Goal: Information Seeking & Learning: Learn about a topic

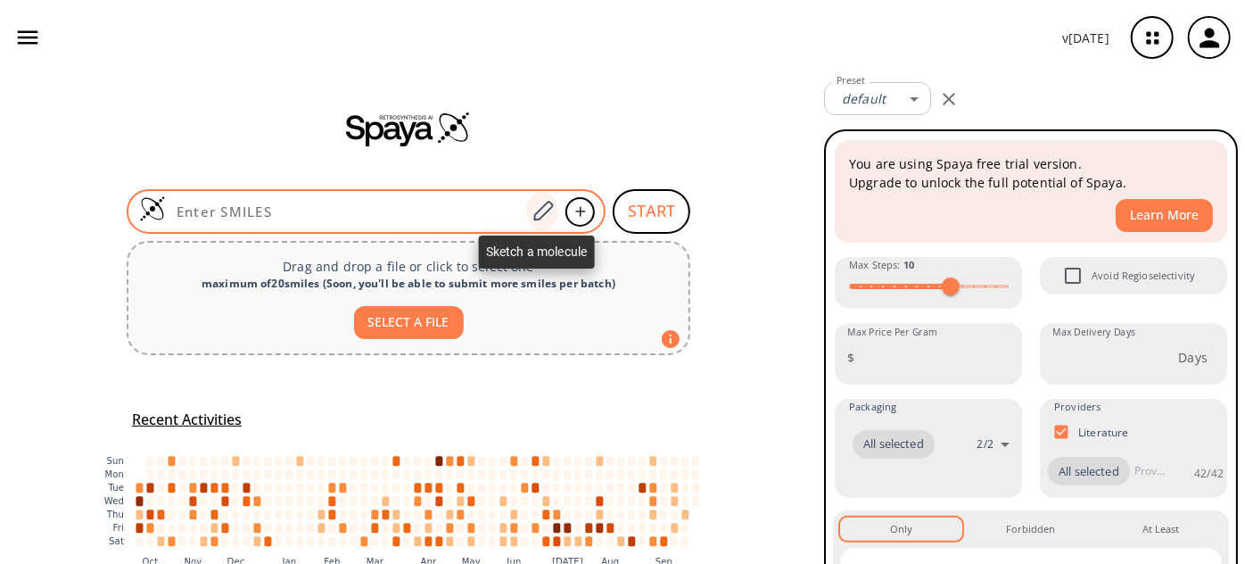
click at [537, 210] on icon at bounding box center [543, 211] width 24 height 23
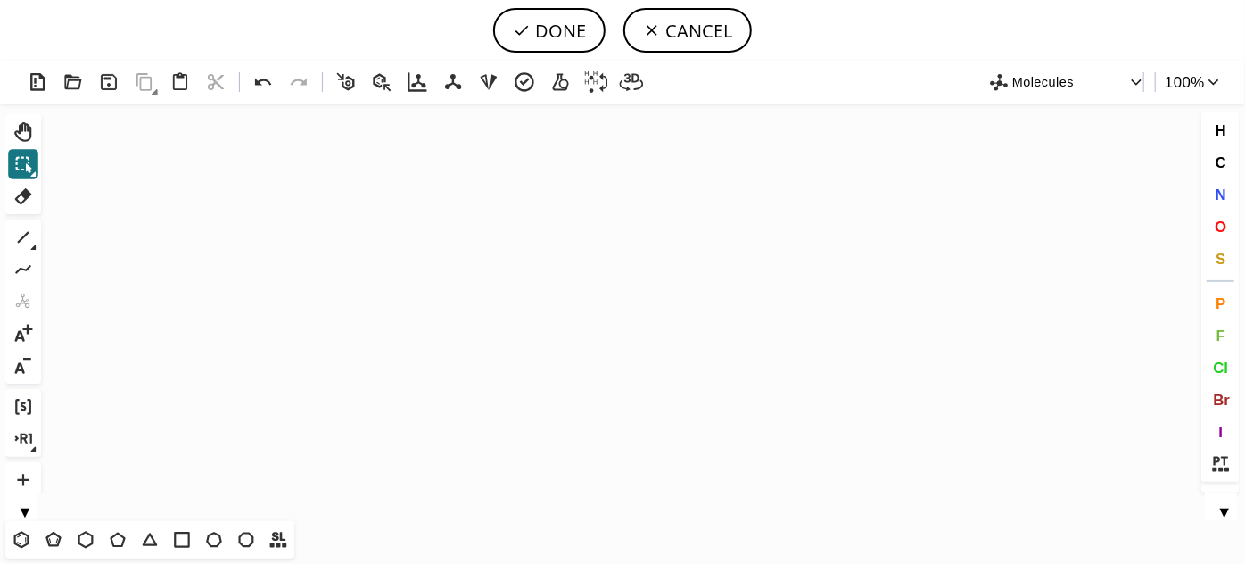
scroll to position [80, 0]
click at [19, 244] on button "1" at bounding box center [23, 237] width 30 height 30
click at [438, 278] on icon "Created with [PERSON_NAME] 2.3.0" at bounding box center [622, 311] width 1149 height 417
drag, startPoint x: 478, startPoint y: 275, endPoint x: 499, endPoint y: 270, distance: 21.9
drag, startPoint x: 497, startPoint y: 271, endPoint x: 525, endPoint y: 288, distance: 33.2
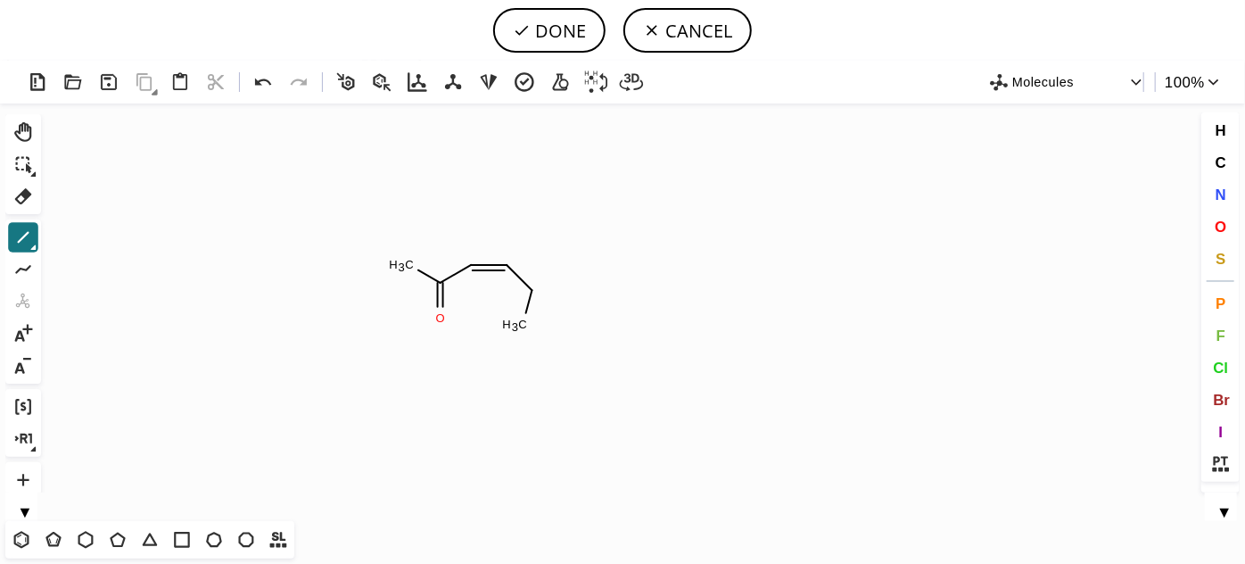
drag, startPoint x: 532, startPoint y: 292, endPoint x: 526, endPoint y: 306, distance: 15.6
drag, startPoint x: 525, startPoint y: 294, endPoint x: 550, endPoint y: 284, distance: 26.8
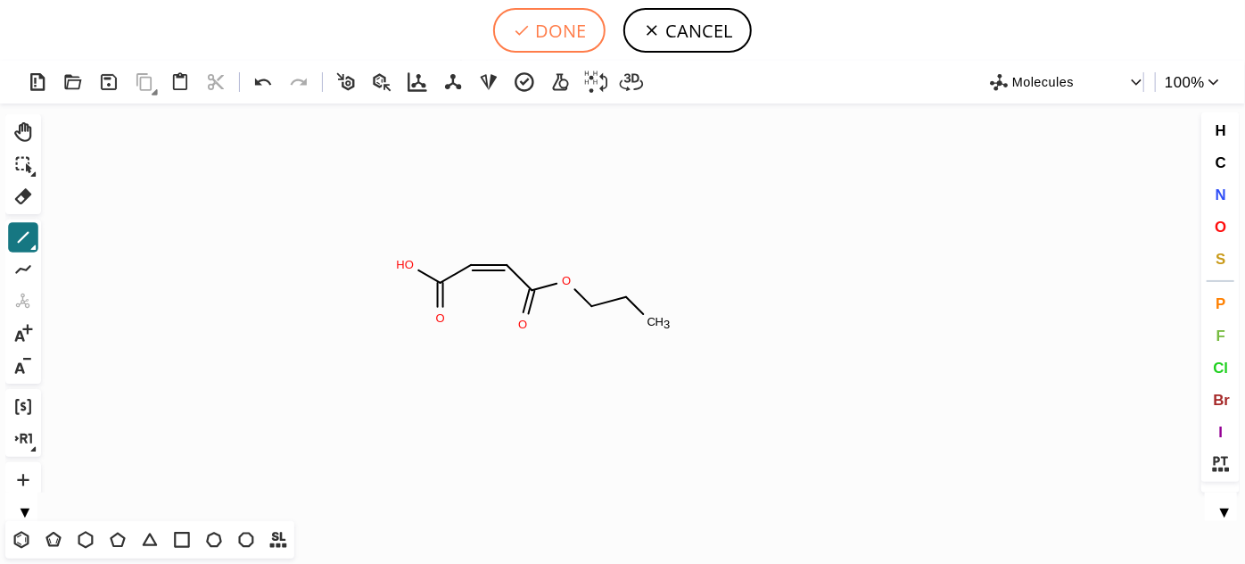
click at [514, 32] on icon at bounding box center [522, 30] width 18 height 18
type input "C(=O)(O)/C=C\C(OCCC)=O"
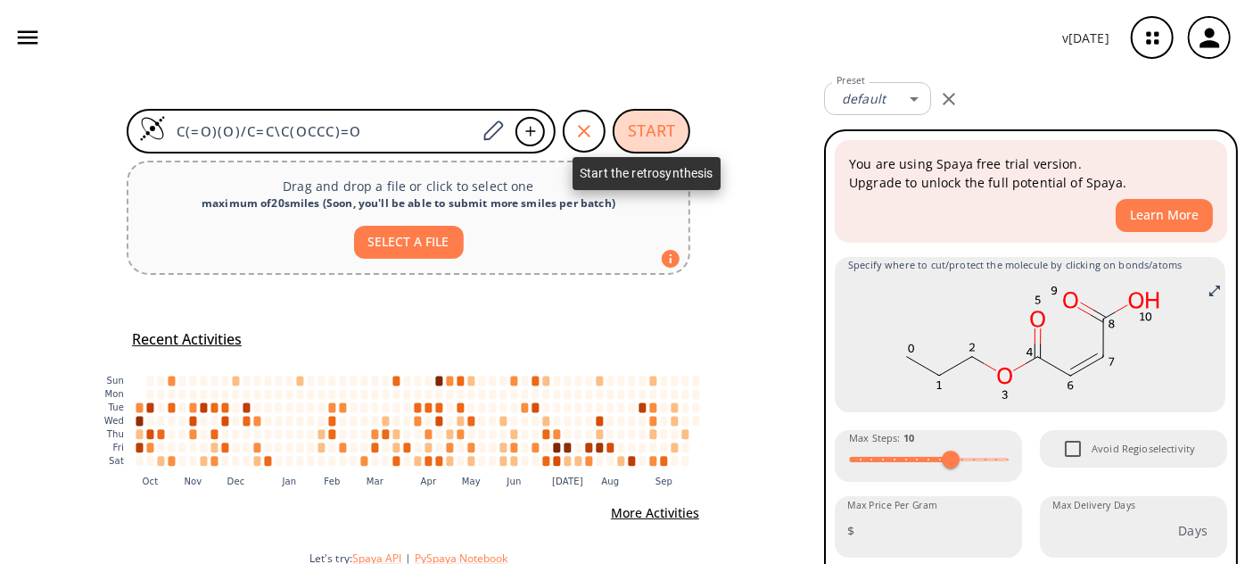
click at [657, 130] on button "START" at bounding box center [652, 131] width 78 height 45
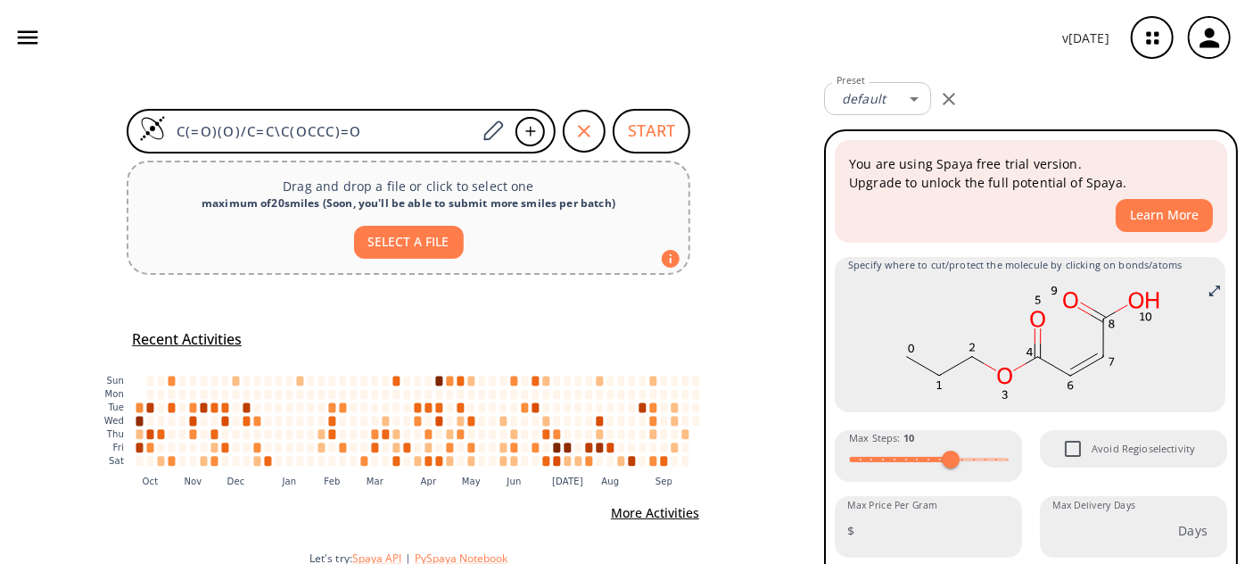
scroll to position [61, 0]
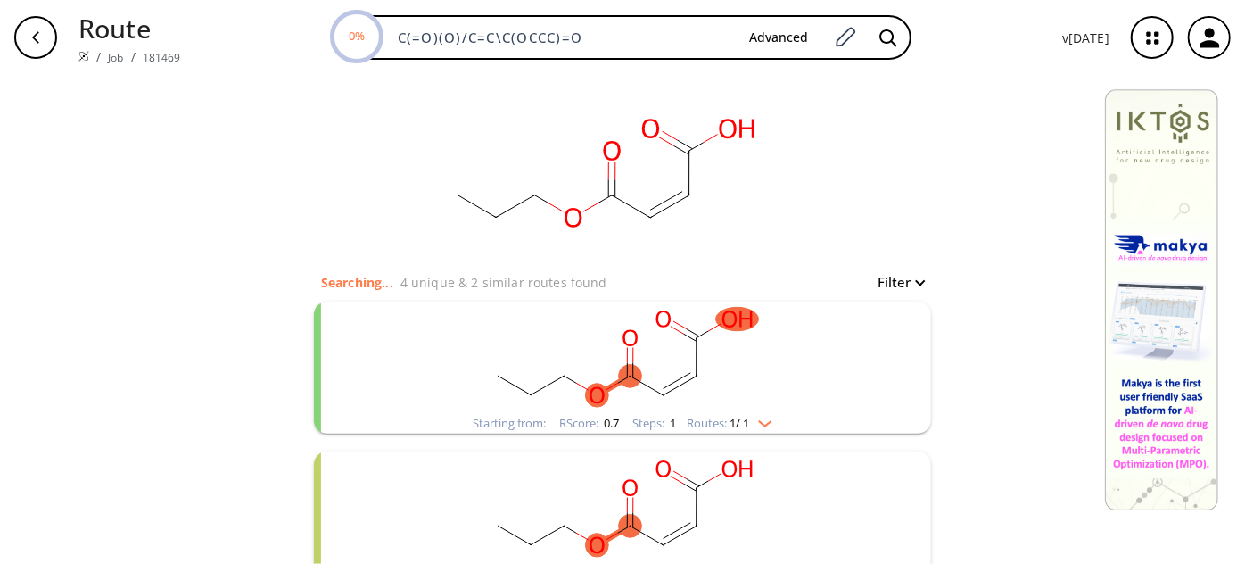
click at [694, 338] on ellipse "clusters" at bounding box center [696, 337] width 23 height 23
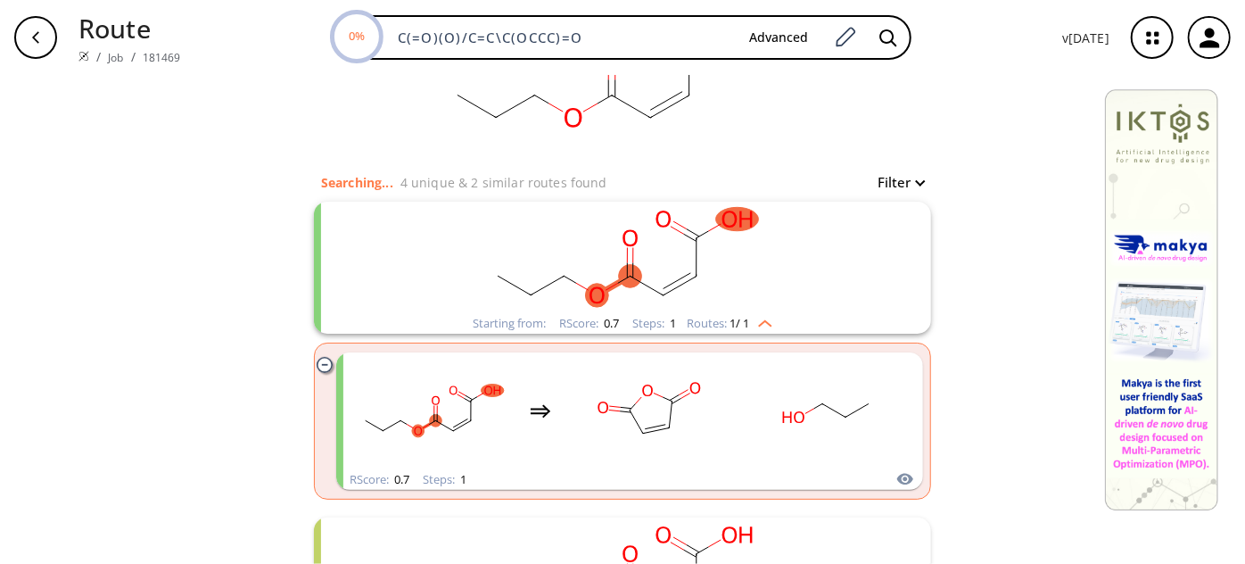
scroll to position [161, 0]
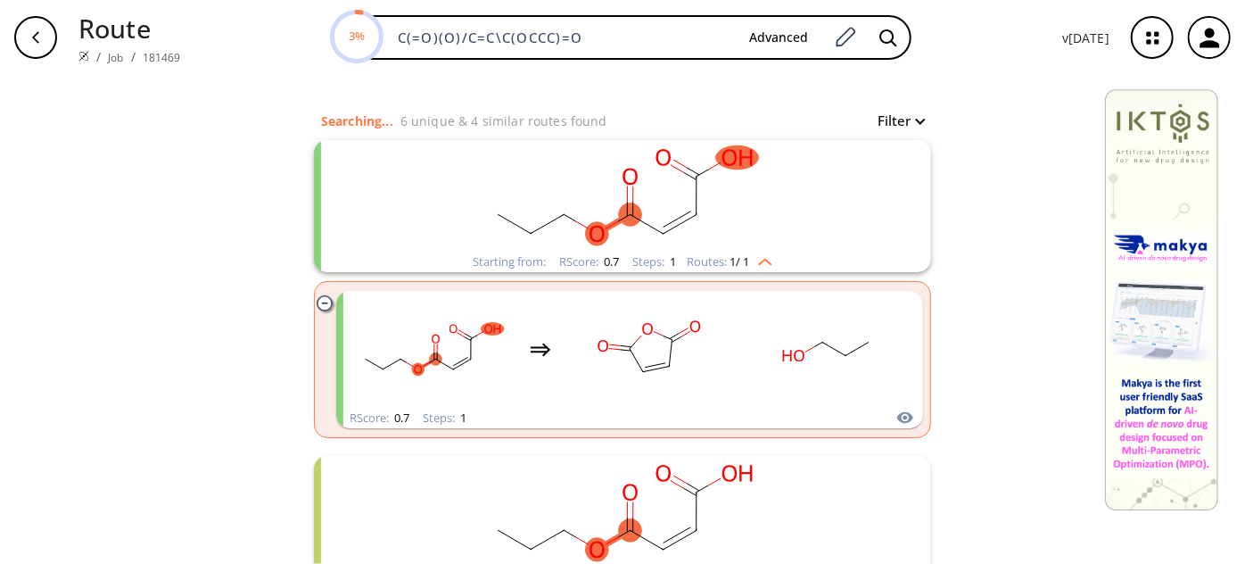
click at [654, 152] on ellipse "clusters" at bounding box center [663, 156] width 23 height 23
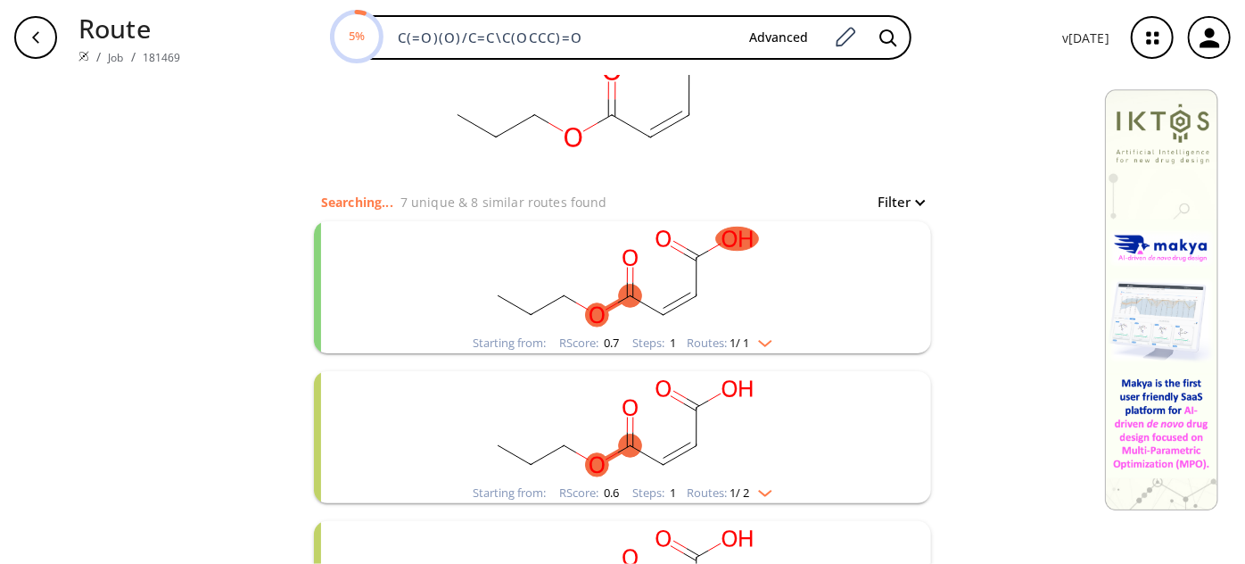
scroll to position [0, 0]
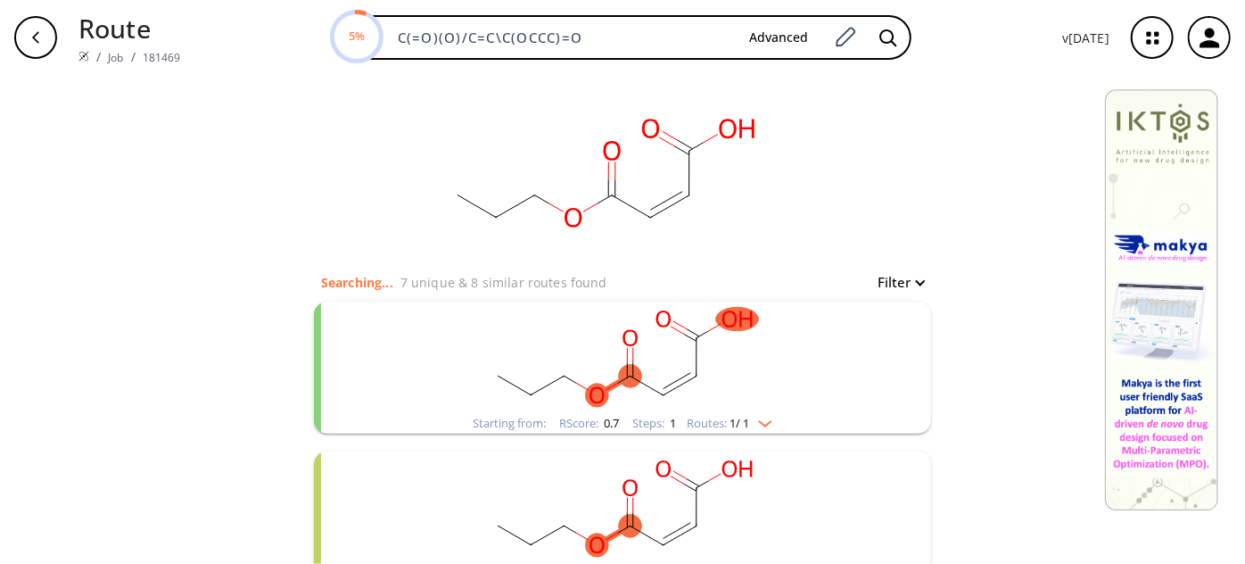
click at [647, 383] on rect "clusters" at bounding box center [623, 356] width 464 height 111
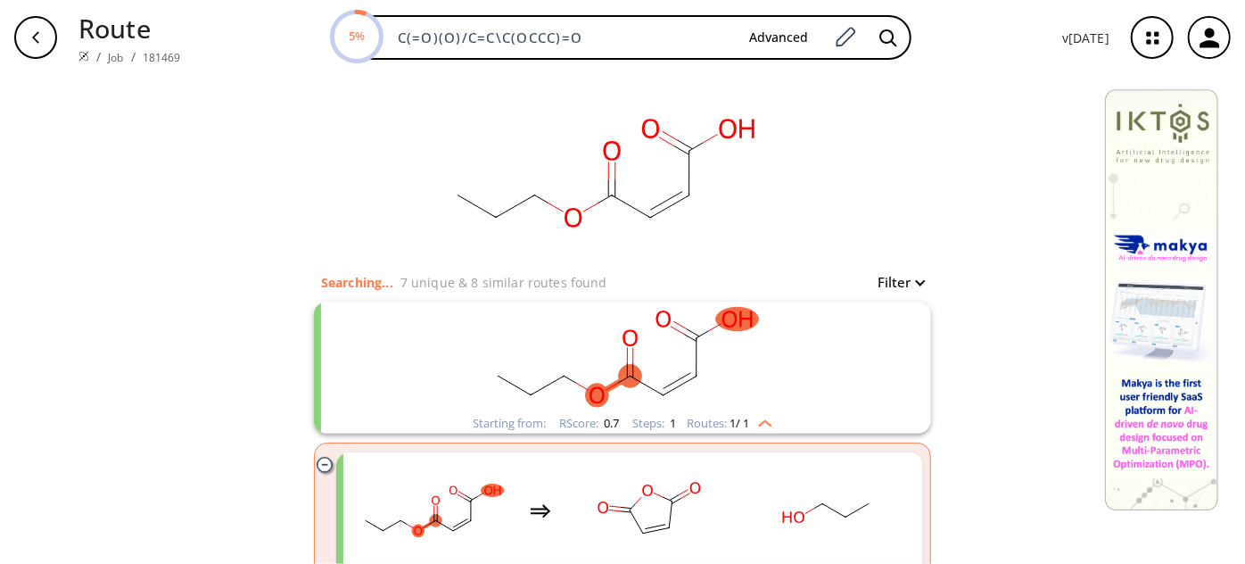
scroll to position [161, 0]
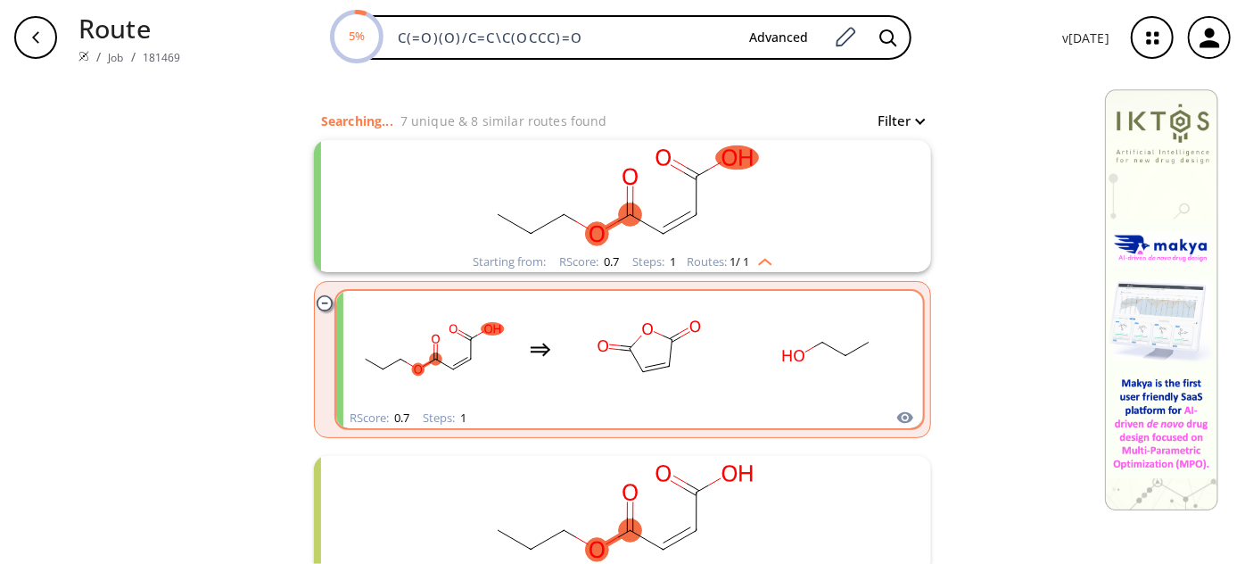
click at [673, 367] on rect "clusters" at bounding box center [649, 348] width 161 height 111
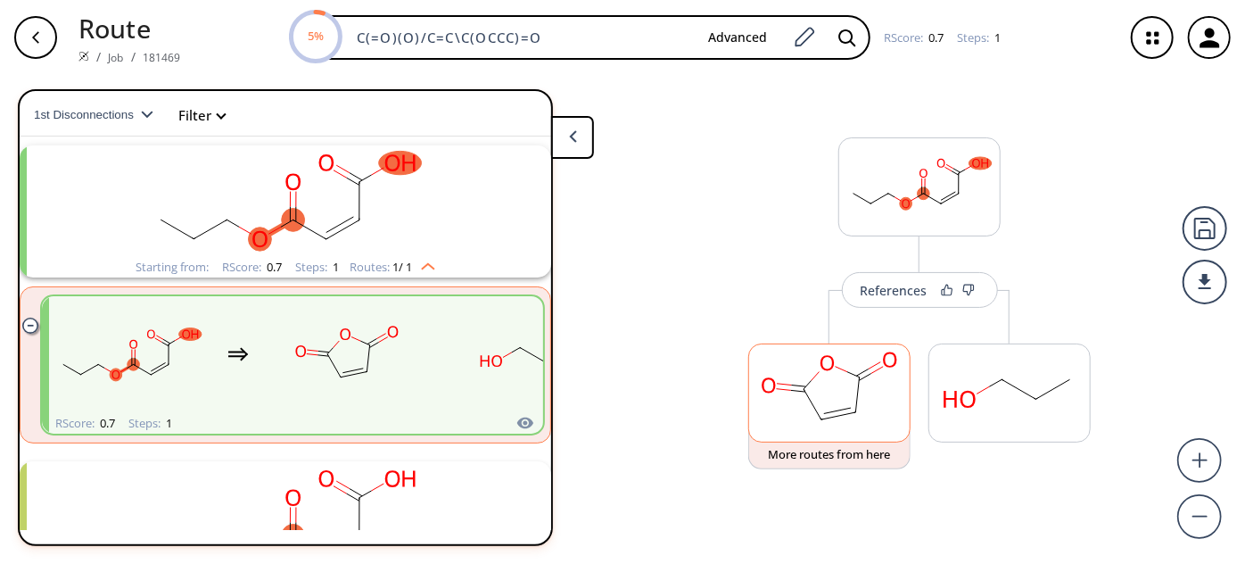
scroll to position [38, 0]
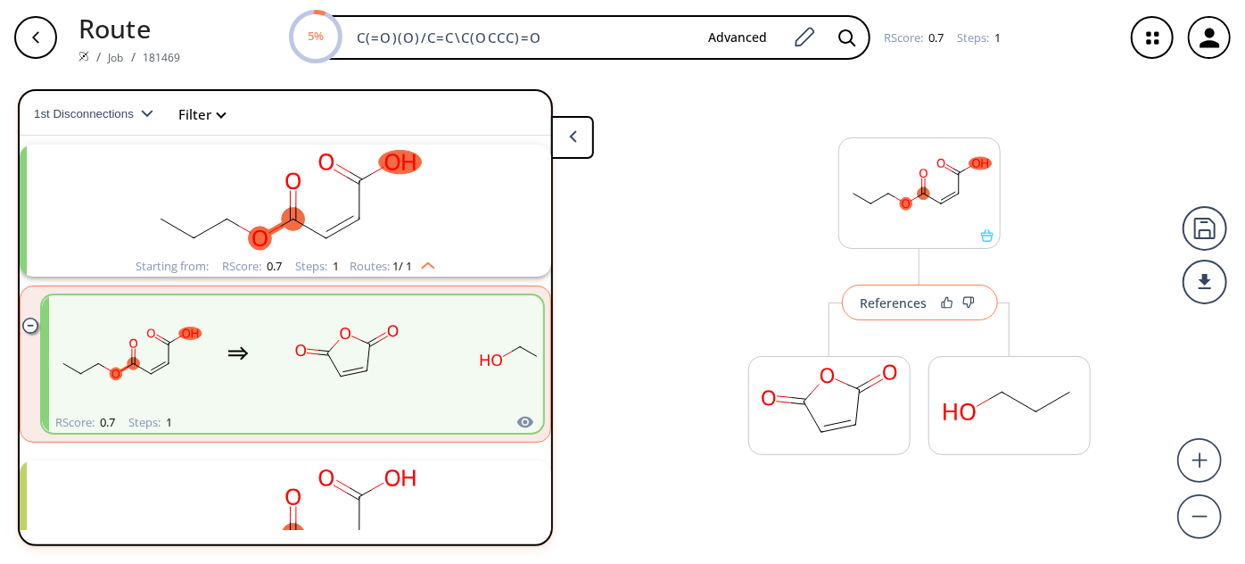
click at [897, 297] on div "References" at bounding box center [894, 303] width 67 height 12
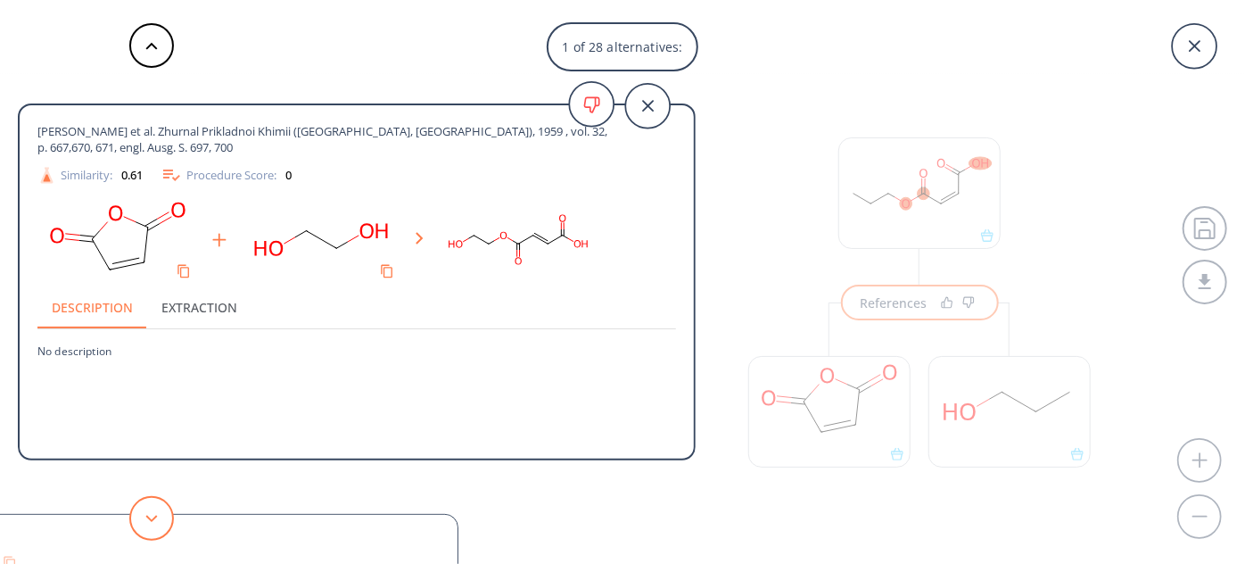
click at [164, 521] on button at bounding box center [151, 518] width 45 height 45
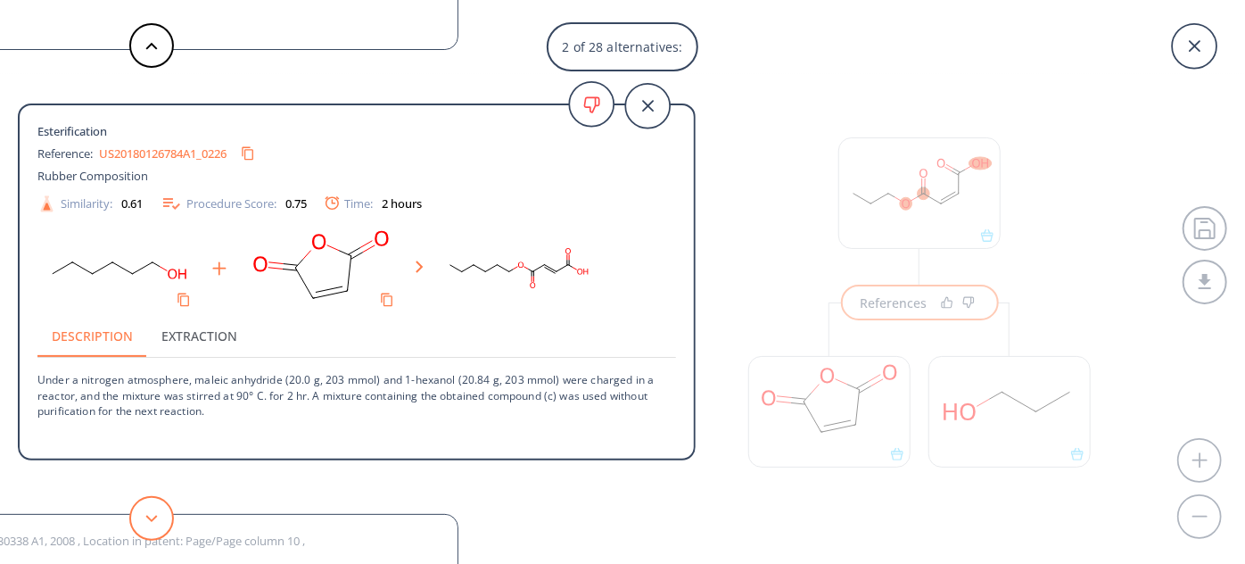
click at [164, 519] on button at bounding box center [151, 518] width 45 height 45
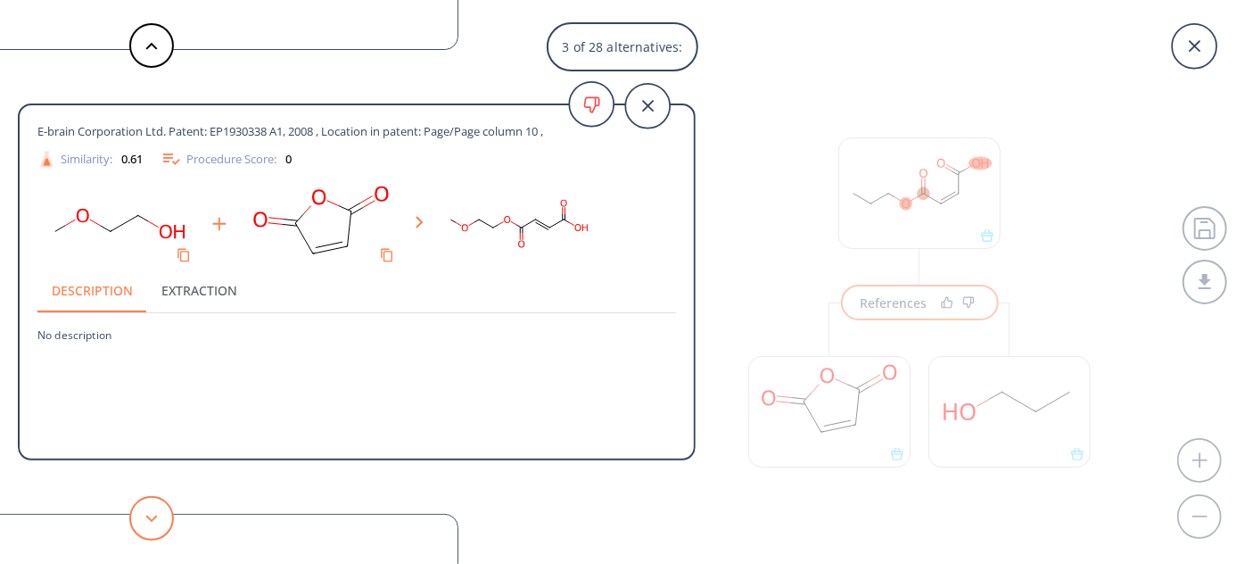
click at [164, 523] on button at bounding box center [151, 518] width 45 height 45
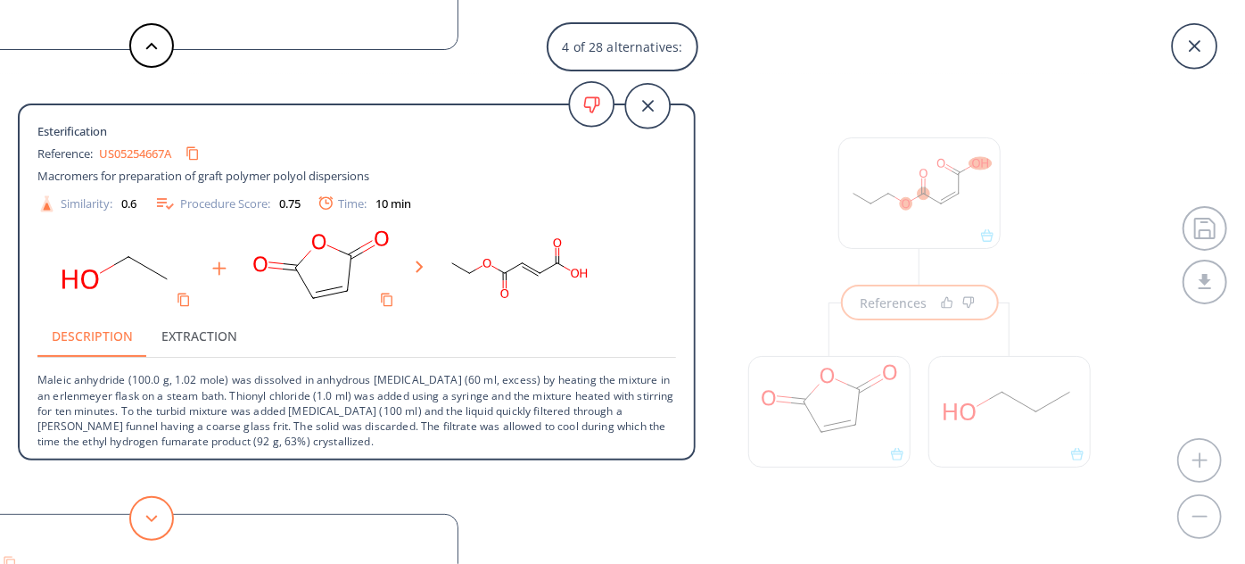
click at [152, 522] on icon at bounding box center [151, 519] width 12 height 8
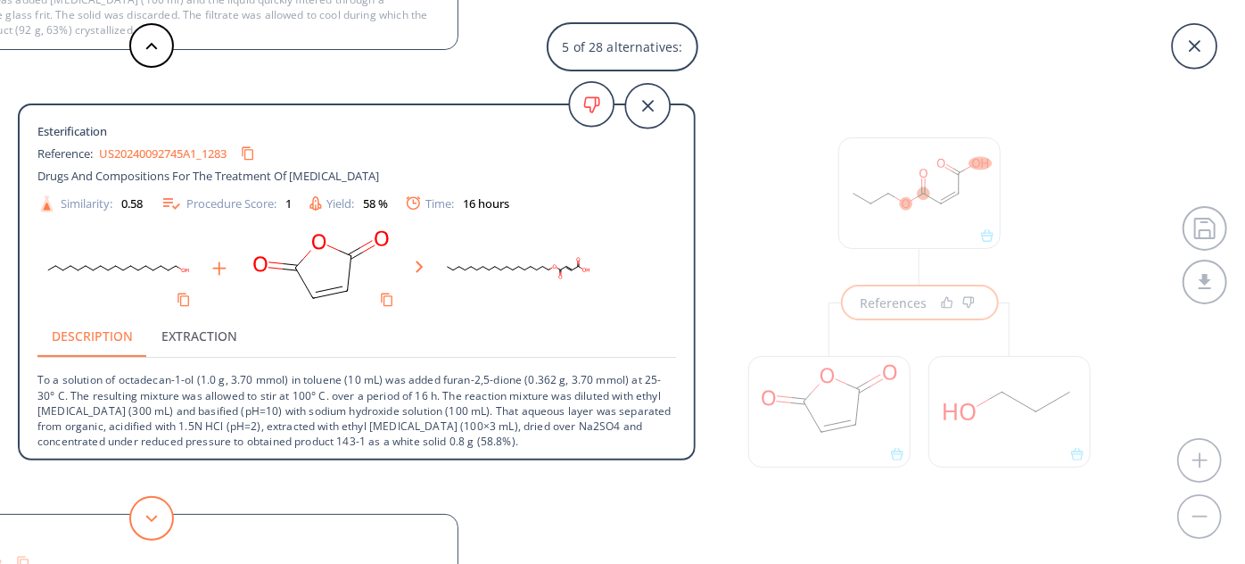
click at [137, 508] on button at bounding box center [151, 518] width 45 height 45
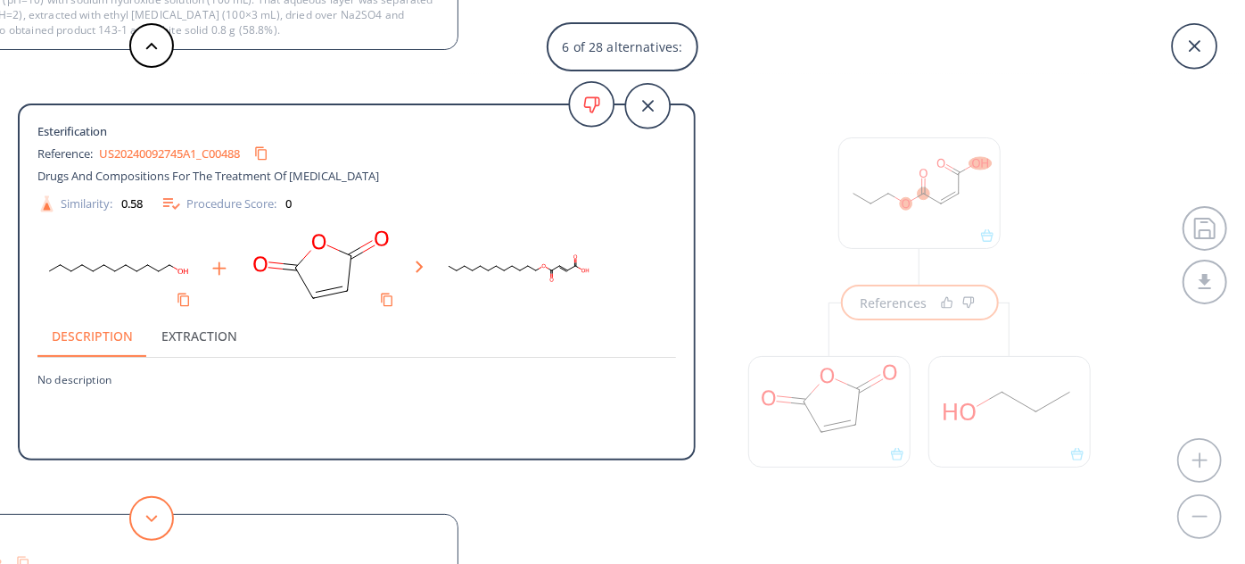
click at [137, 508] on button at bounding box center [151, 518] width 45 height 45
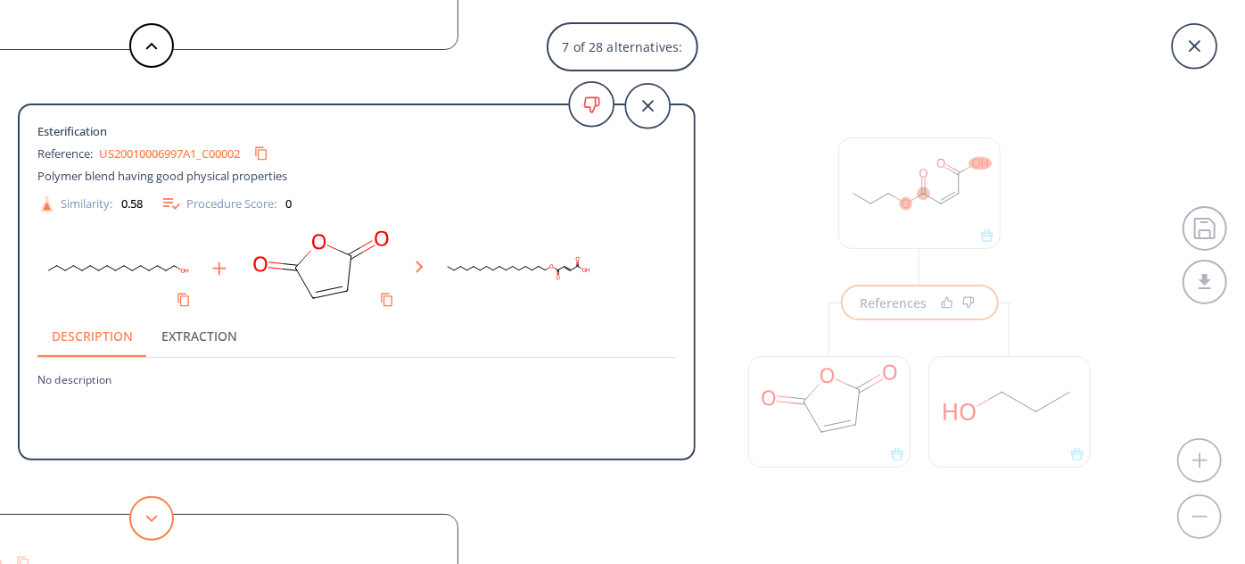
click at [137, 508] on button at bounding box center [151, 518] width 45 height 45
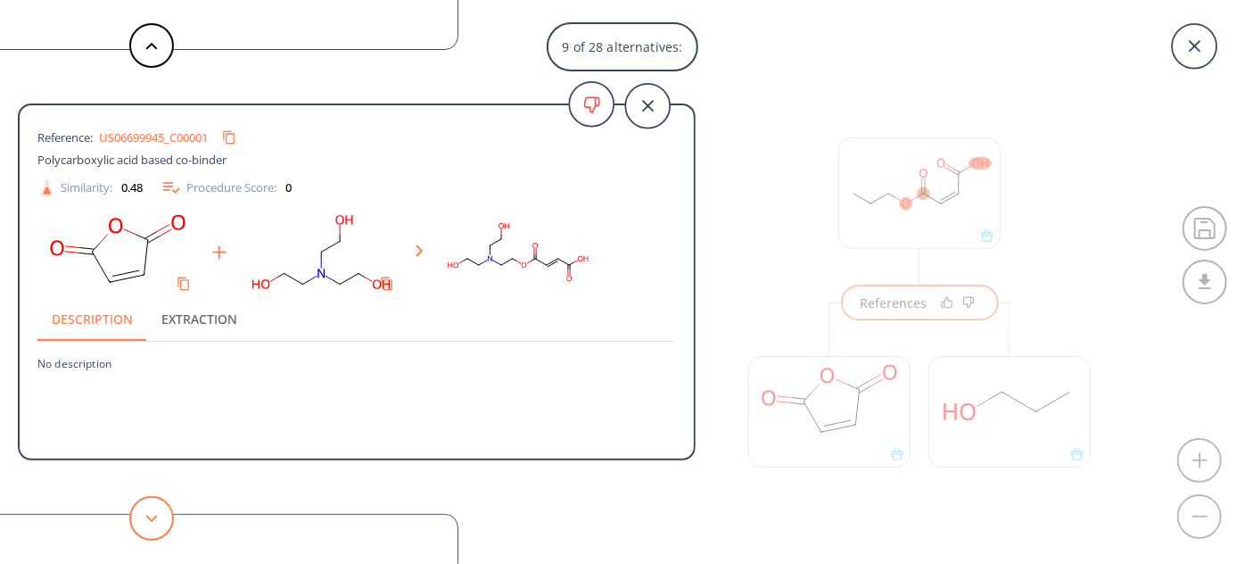
click at [161, 515] on button at bounding box center [151, 518] width 45 height 45
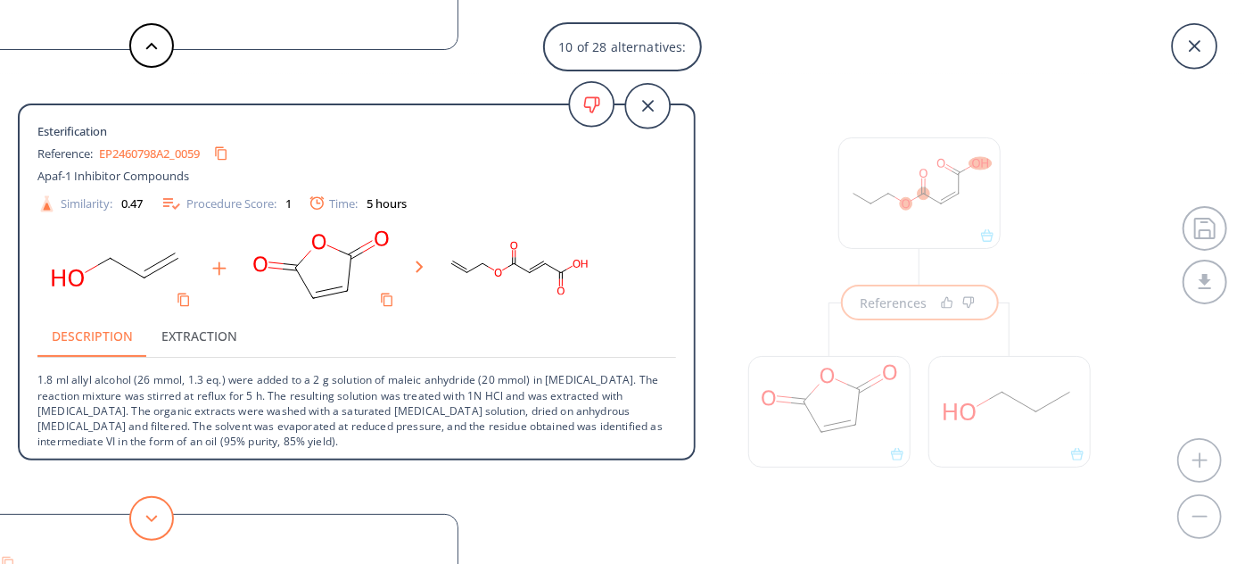
click at [137, 517] on button at bounding box center [151, 518] width 45 height 45
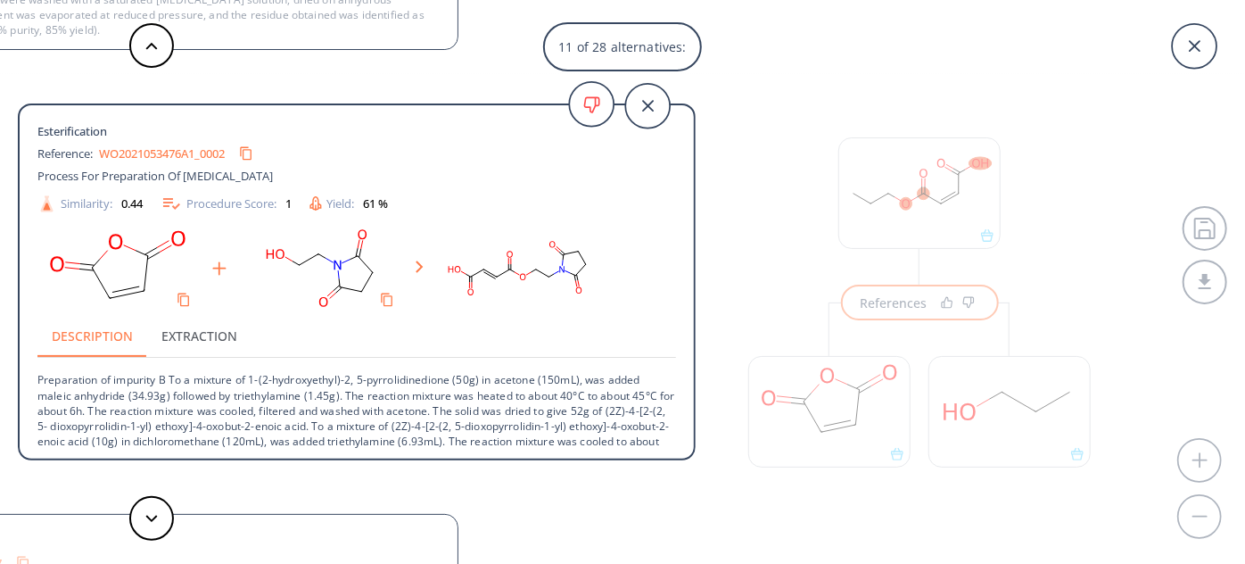
click at [167, 152] on link "WO2021053476A1_0002" at bounding box center [162, 154] width 126 height 12
drag, startPoint x: 44, startPoint y: 392, endPoint x: 121, endPoint y: 394, distance: 77.6
click at [121, 394] on p "Preparation of impurity B To a mixture of 1-(2-hydroxyethyl)-2, 5-pyrrolidinedi…" at bounding box center [356, 426] width 638 height 136
drag, startPoint x: 38, startPoint y: 393, endPoint x: 123, endPoint y: 396, distance: 84.8
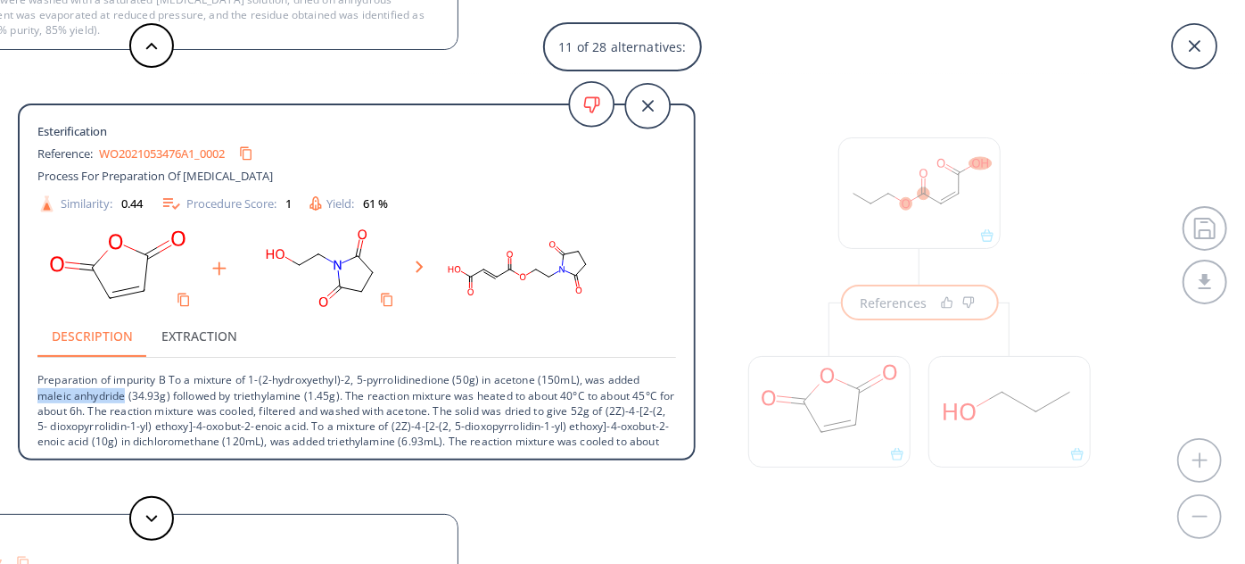
click at [123, 396] on p "Preparation of impurity B To a mixture of 1-(2-hydroxyethyl)-2, 5-pyrrolidinedi…" at bounding box center [356, 426] width 638 height 136
copy p "maleic anhydride"
click at [117, 403] on p "Preparation of impurity B To a mixture of 1-(2-hydroxyethyl)-2, 5-pyrrolidinedi…" at bounding box center [356, 426] width 638 height 136
drag, startPoint x: 37, startPoint y: 376, endPoint x: 167, endPoint y: 379, distance: 130.2
click at [167, 379] on p "Preparation of impurity B To a mixture of 1-(2-hydroxyethyl)-2, 5-pyrrolidinedi…" at bounding box center [356, 426] width 638 height 136
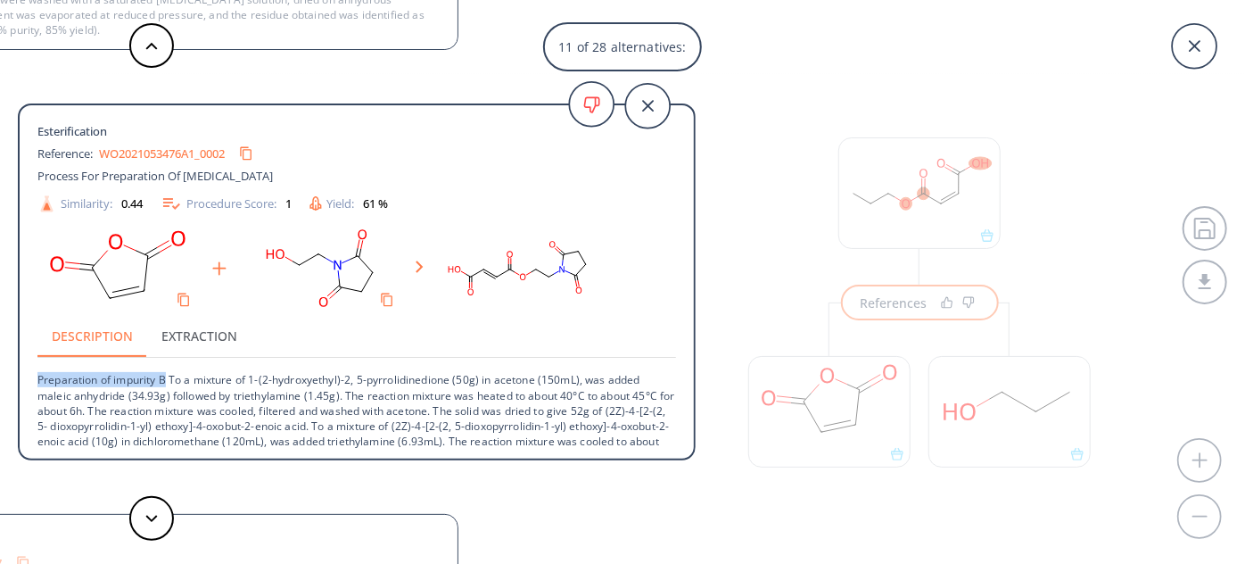
copy p "Preparation of impurity B"
